Goal: Transaction & Acquisition: Purchase product/service

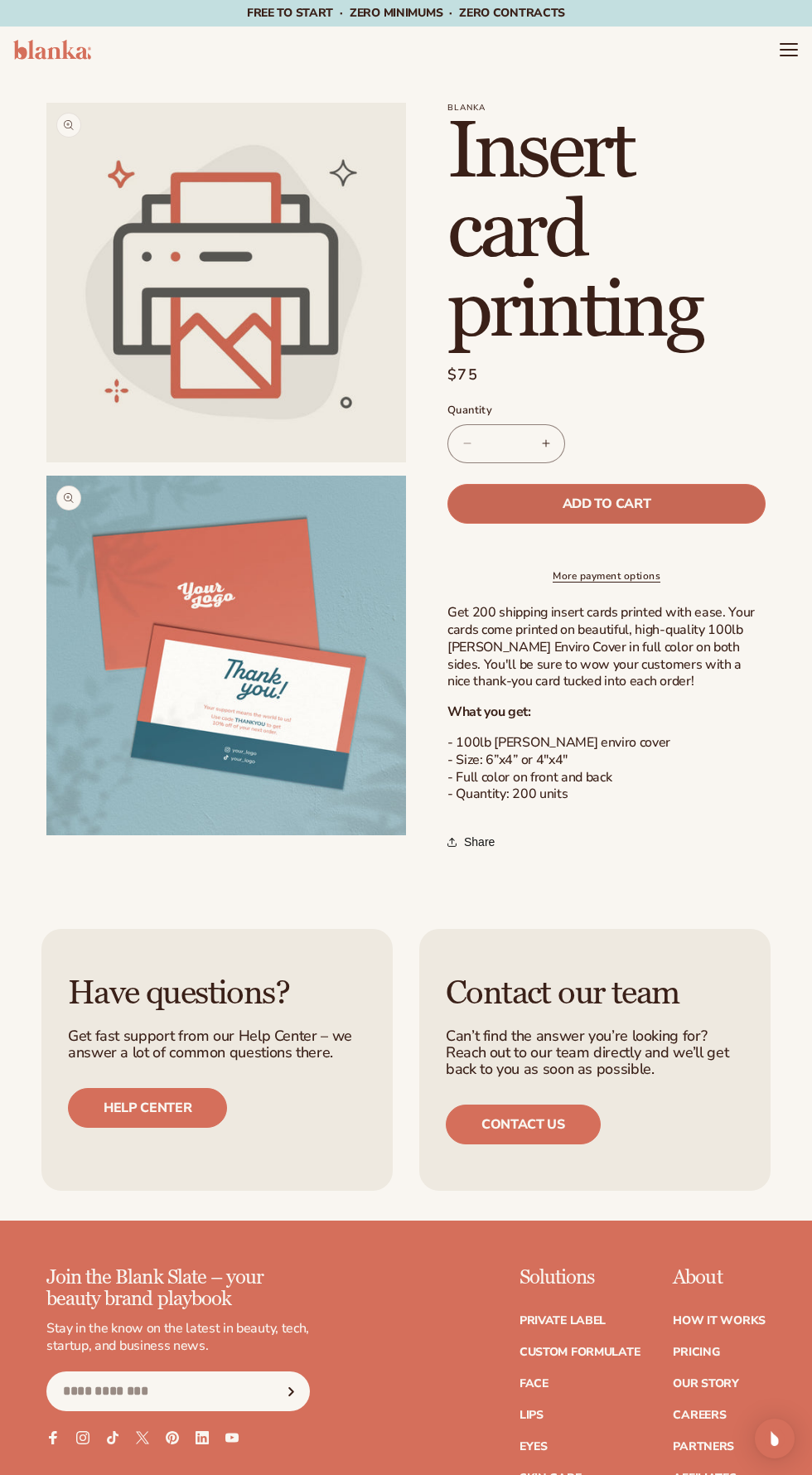
click at [719, 498] on button "Add to cart" at bounding box center [607, 504] width 318 height 40
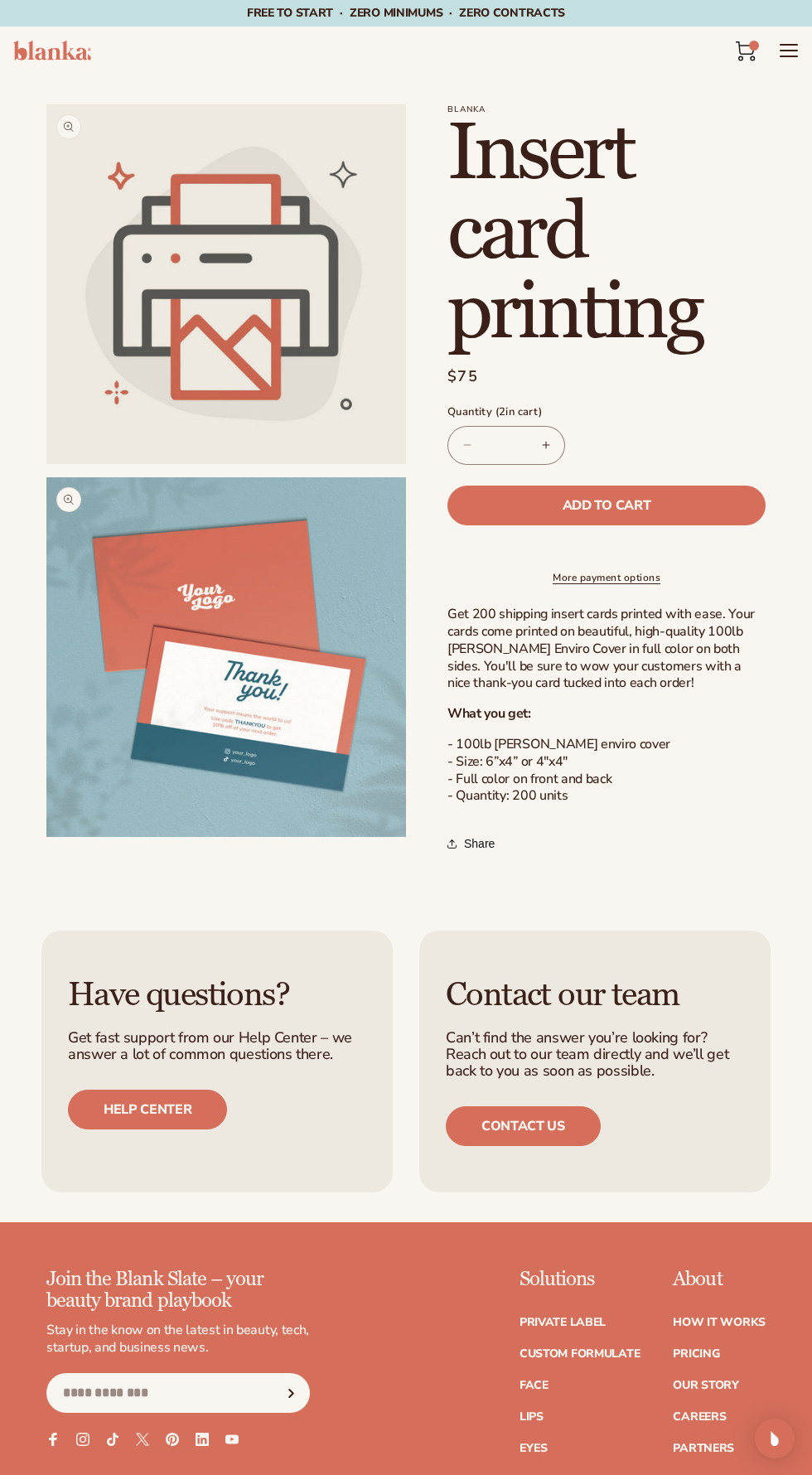
click at [492, 447] on input "*" at bounding box center [506, 446] width 42 height 39
click at [462, 455] on button "Decrease quantity for Insert card printing" at bounding box center [467, 446] width 37 height 39
click at [470, 440] on button "Decrease quantity for Insert card printing" at bounding box center [467, 446] width 37 height 39
click at [489, 452] on input "*" at bounding box center [506, 446] width 42 height 39
click at [753, 44] on span "2" at bounding box center [753, 45] width 1 height 10
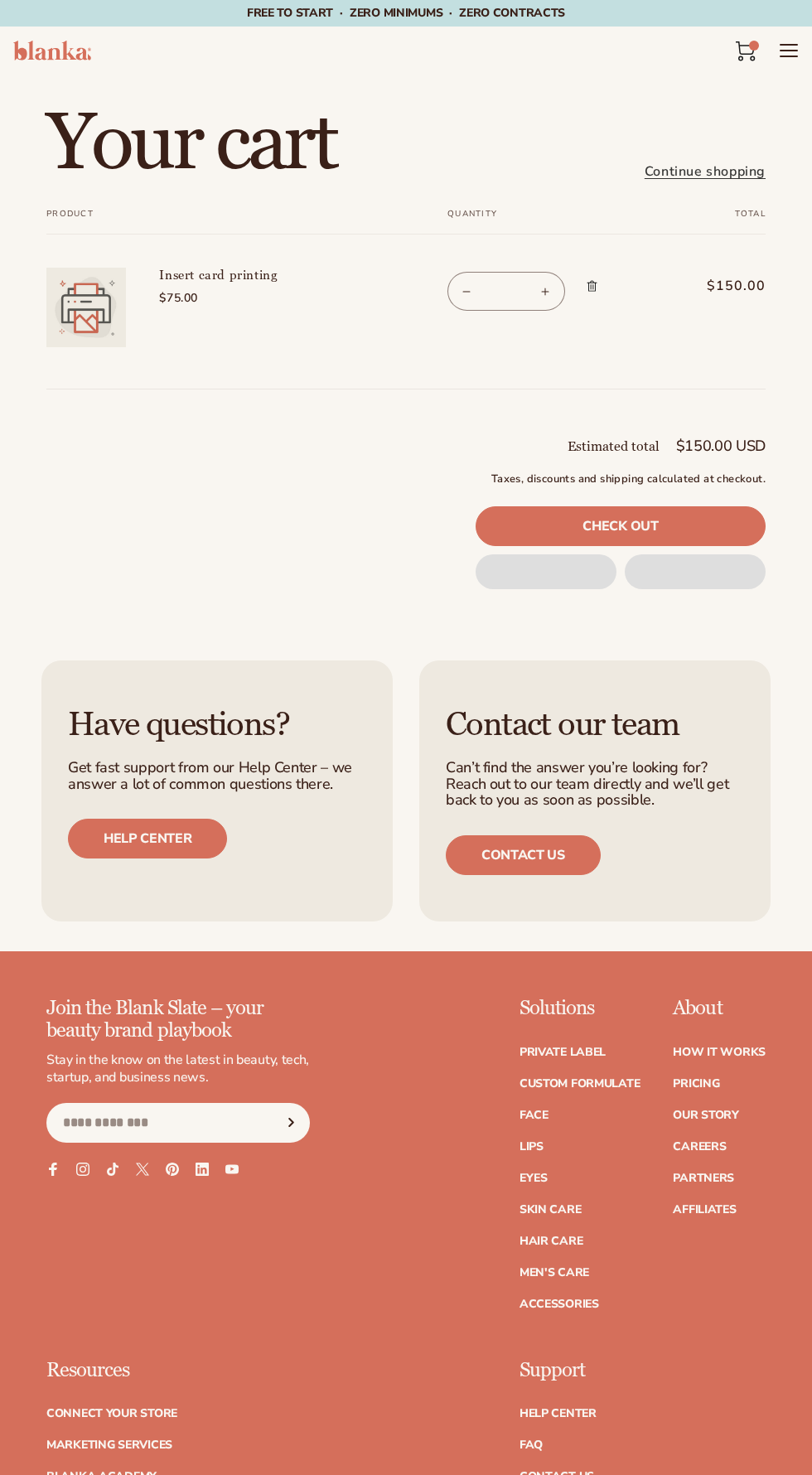
click at [478, 285] on button "Decrease quantity for Insert card printing" at bounding box center [467, 291] width 37 height 39
type input "*"
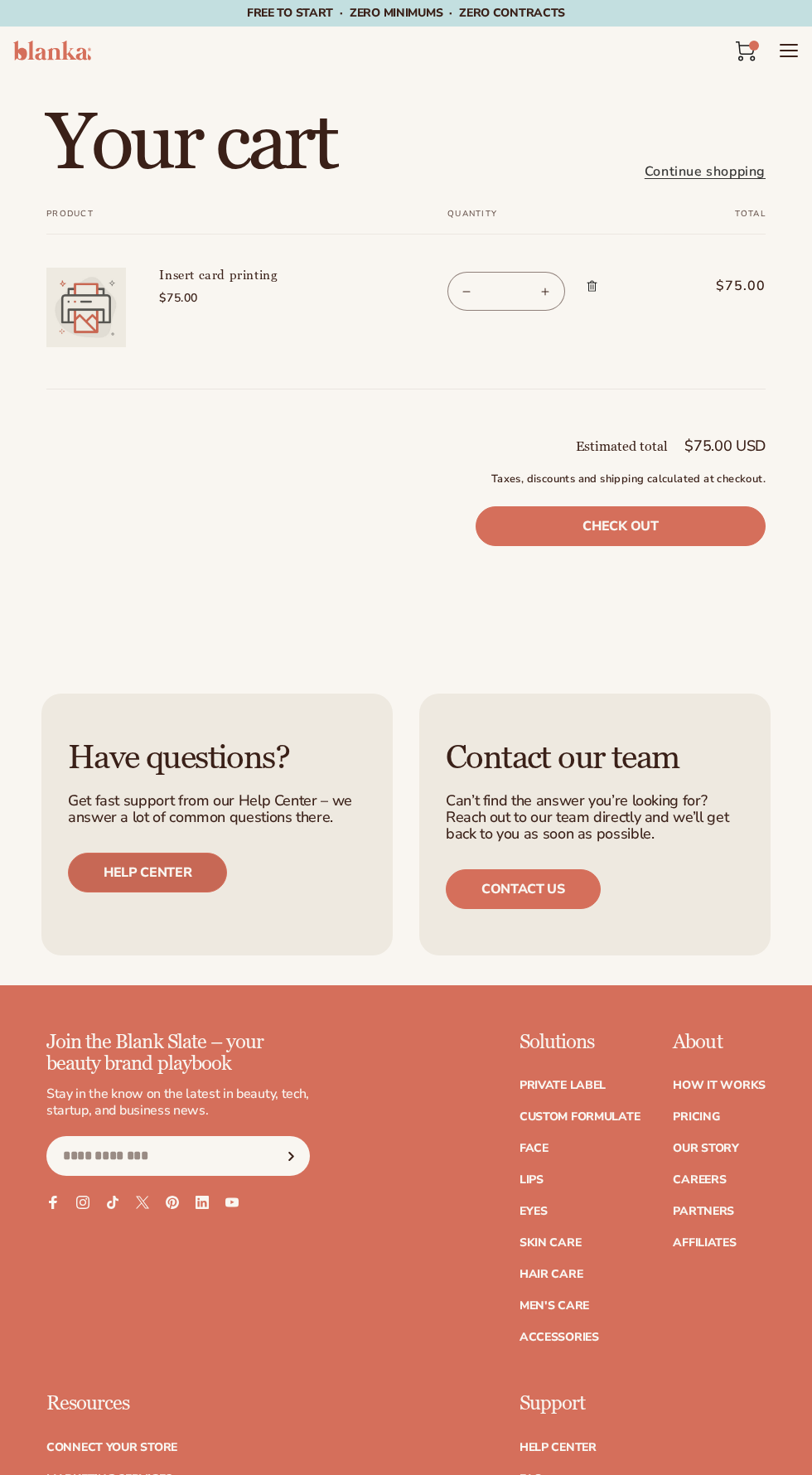
click at [92, 852] on link "Help center" at bounding box center [147, 872] width 159 height 40
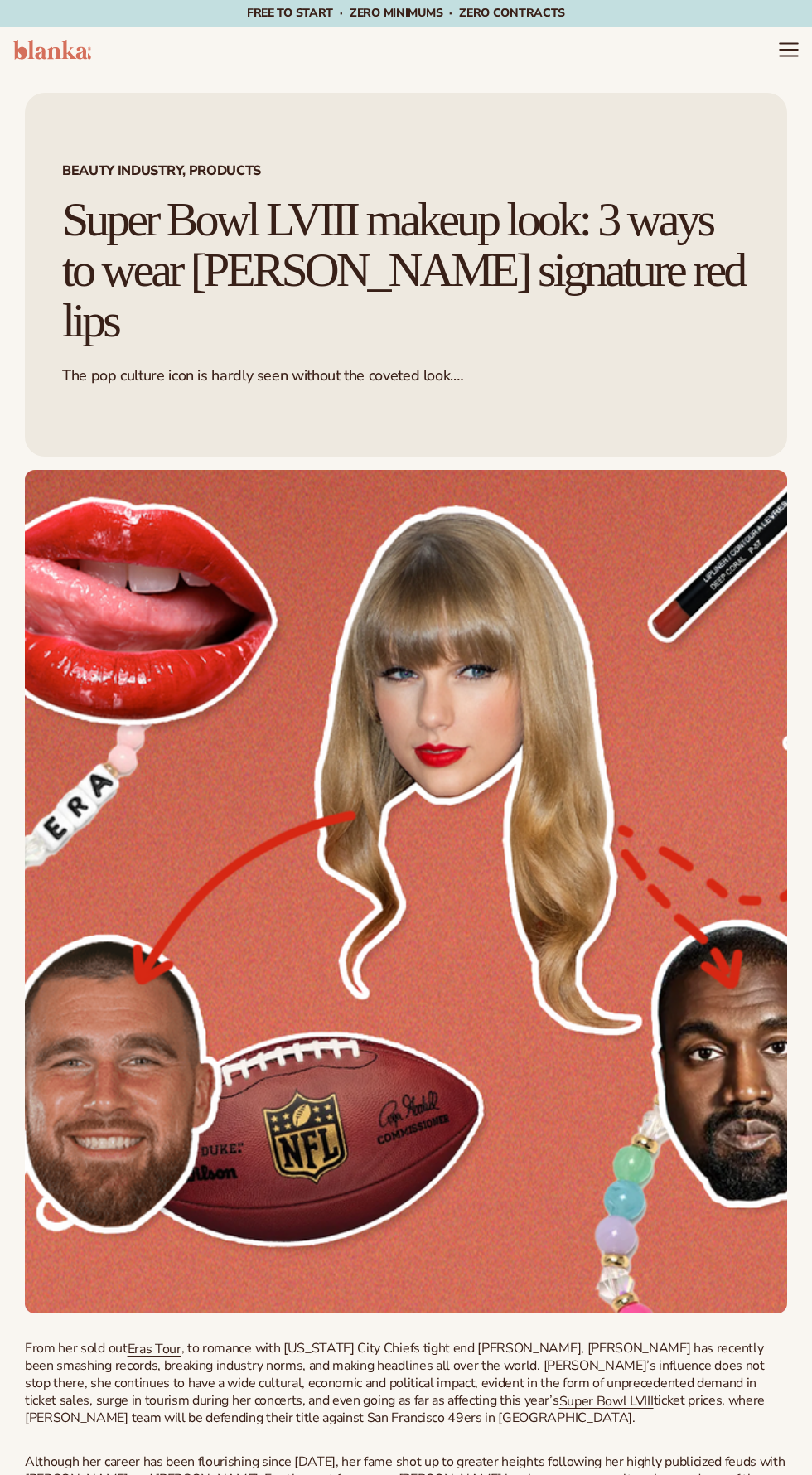
click at [788, 50] on icon "Menu" at bounding box center [788, 50] width 18 height 0
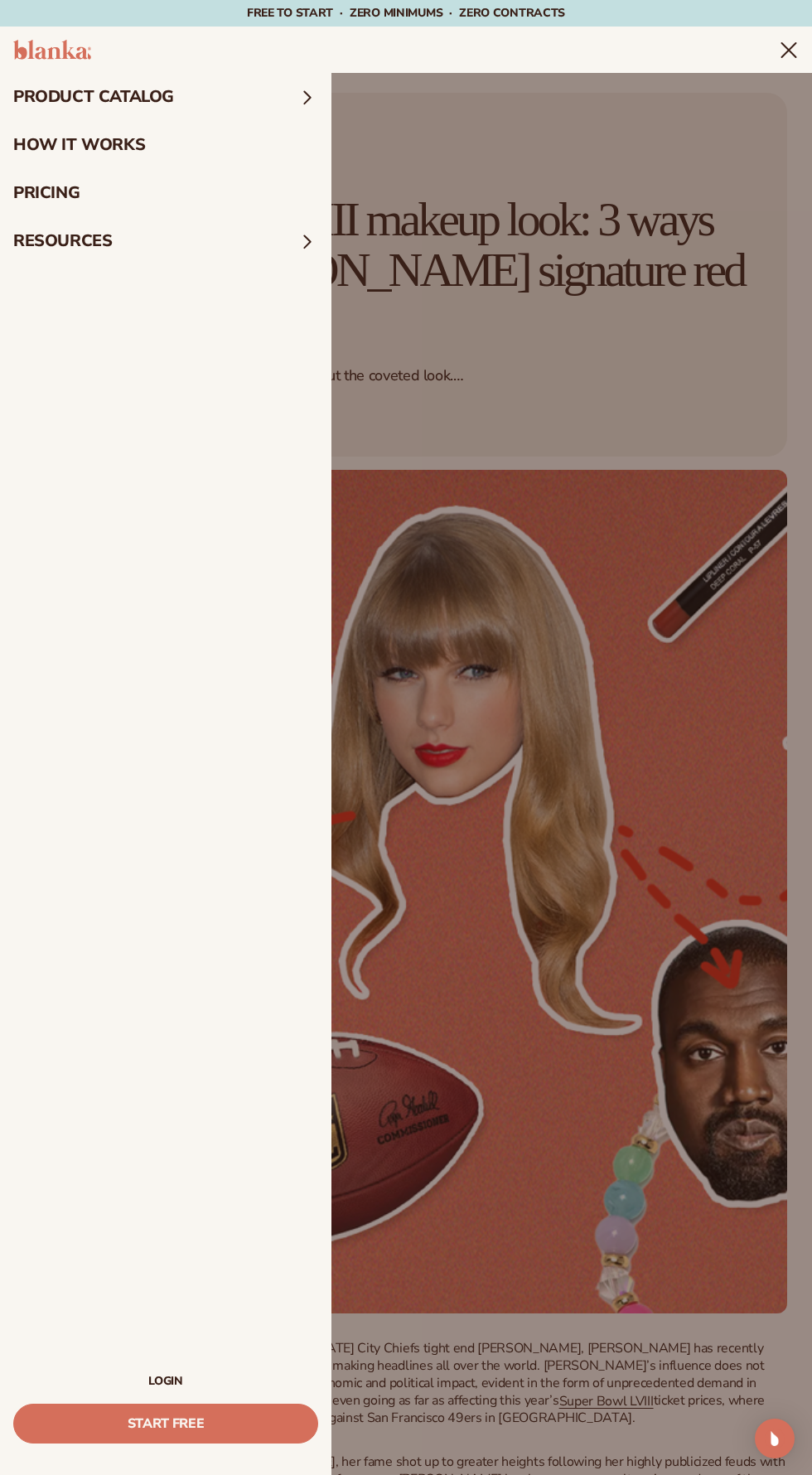
click at [179, 146] on link "How It Works" at bounding box center [165, 145] width 332 height 48
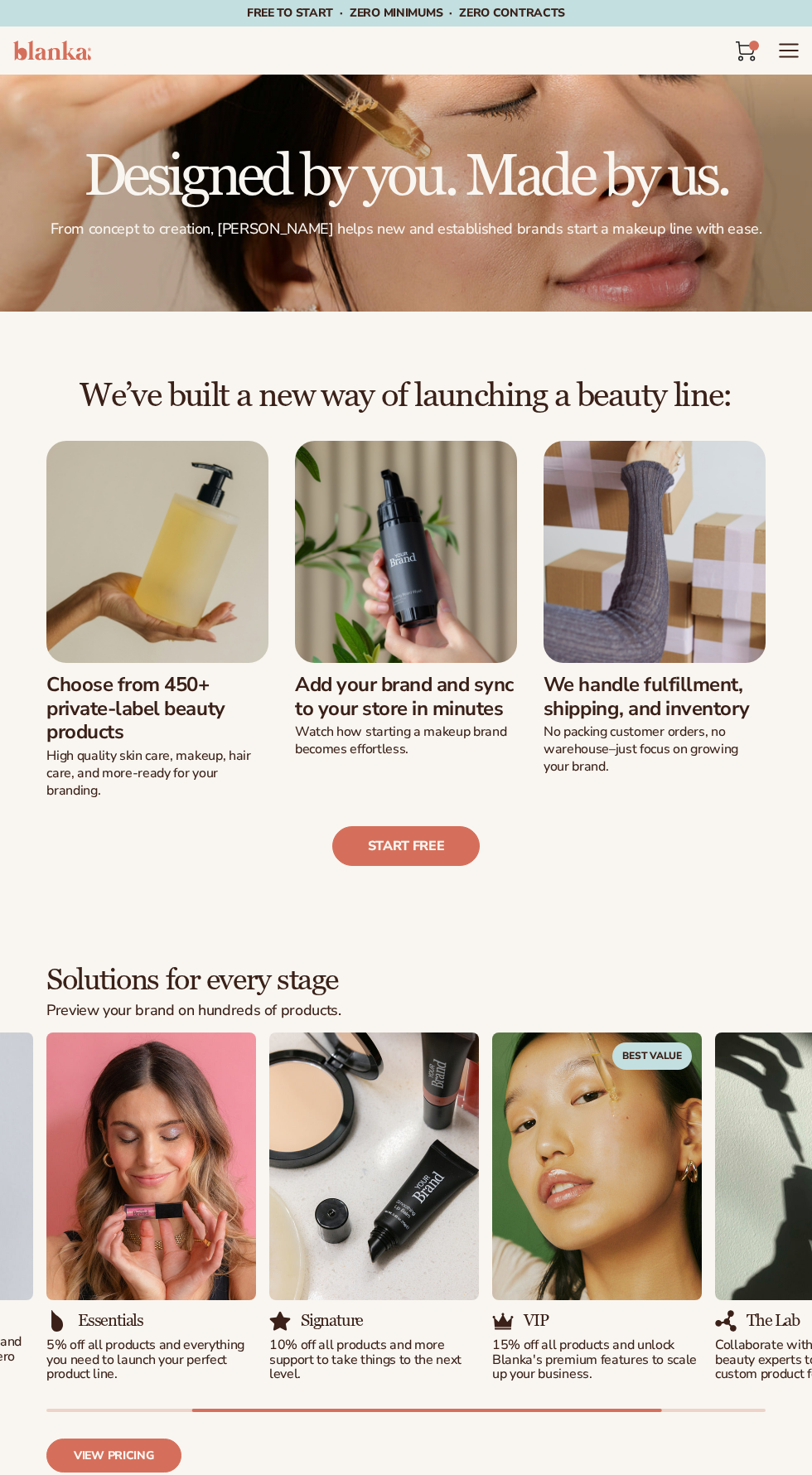
click at [789, 56] on icon "Menu" at bounding box center [788, 56] width 18 height 0
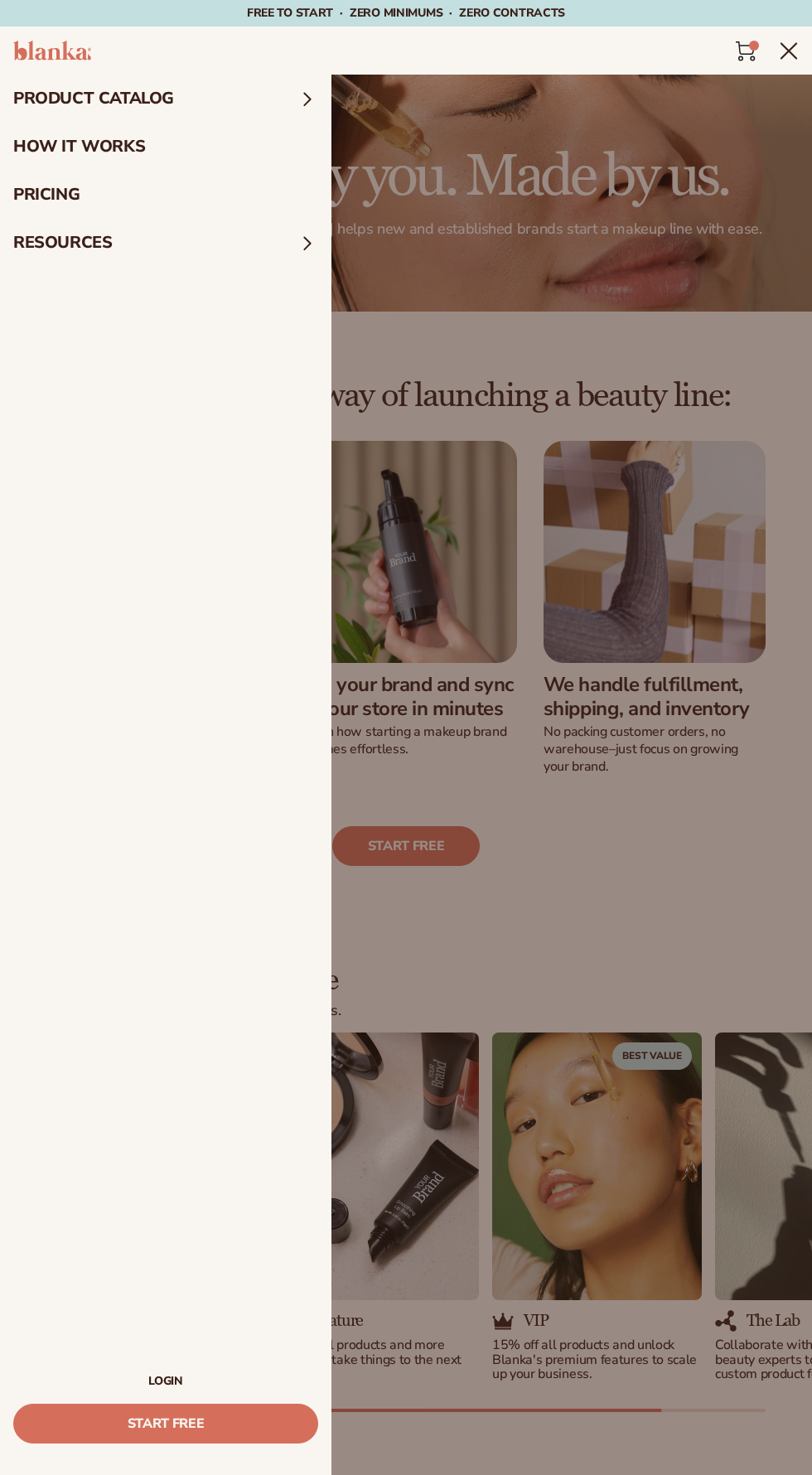
click at [789, 51] on icon "Menu" at bounding box center [788, 50] width 15 height 15
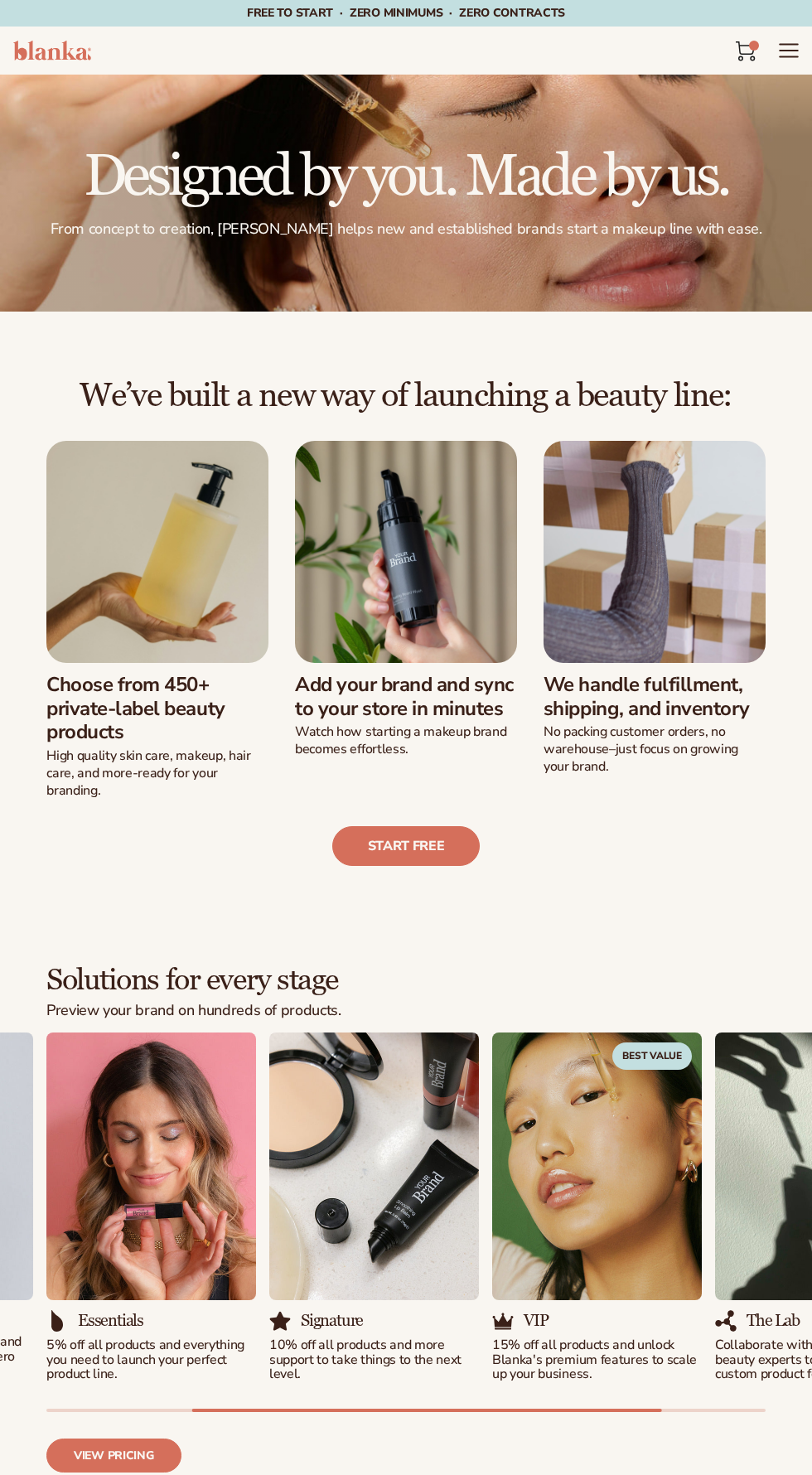
click at [789, 44] on icon "Menu" at bounding box center [788, 44] width 18 height 0
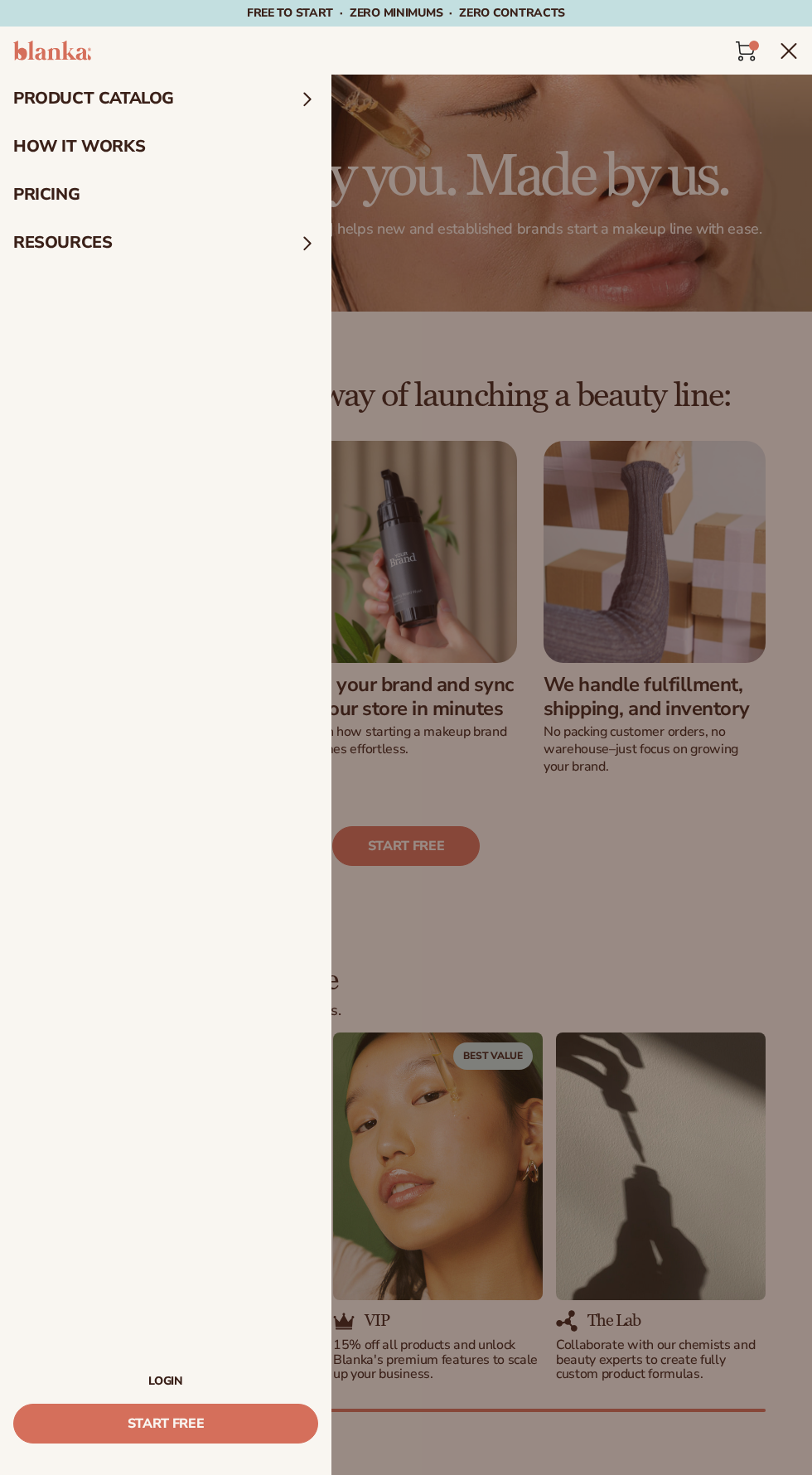
click at [235, 252] on summary "resources" at bounding box center [165, 243] width 332 height 48
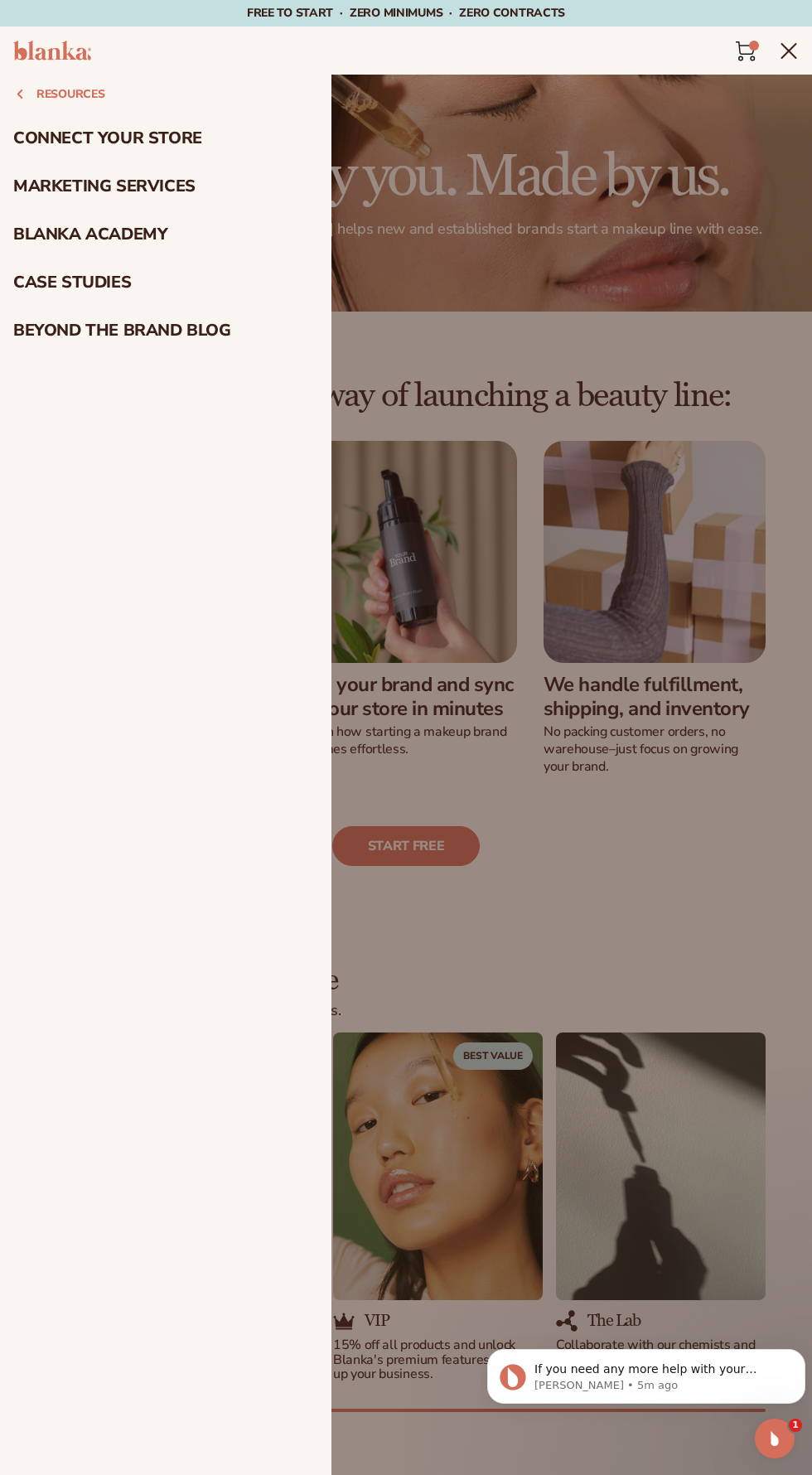
click at [54, 93] on button "resources" at bounding box center [165, 94] width 332 height 40
